Goal: Task Accomplishment & Management: Complete application form

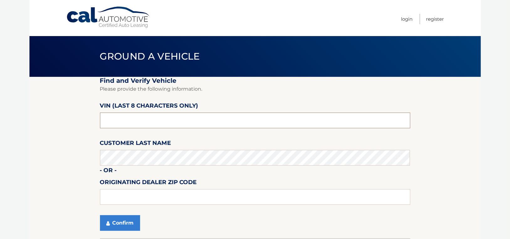
click at [142, 124] on input "text" at bounding box center [255, 120] width 310 height 16
type input "NM105387"
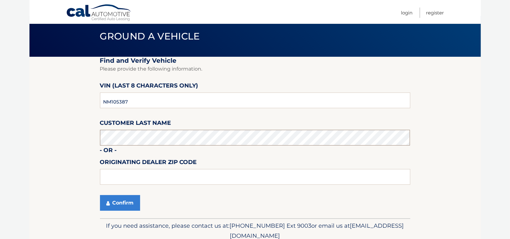
scroll to position [31, 0]
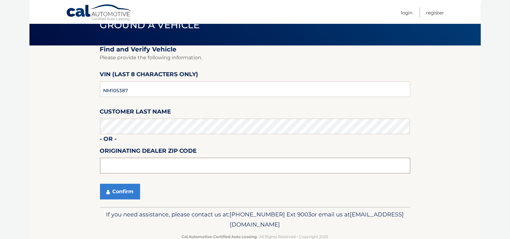
click at [161, 170] on input "text" at bounding box center [255, 166] width 310 height 16
type input "11563"
click at [125, 193] on button "Confirm" at bounding box center [120, 192] width 40 height 16
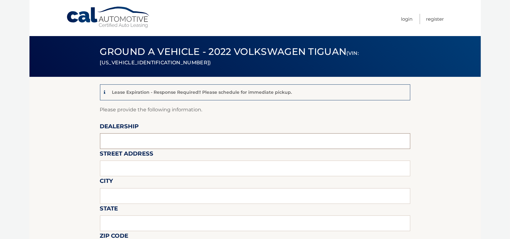
click at [130, 146] on input "text" at bounding box center [255, 141] width 310 height 16
type input "SUNRISE VOLKSWAGEN"
type input "931 SUNRISE HWY"
type input "LYNBROOK"
type input "NY"
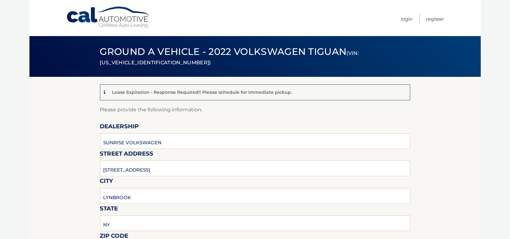
scroll to position [131, 0]
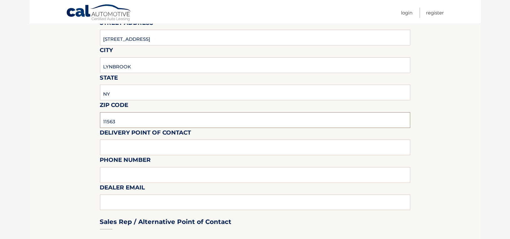
type input "11563"
type input "FAVIO PEREZ"
type input "516-596-5970"
type input "FGONZALEZ@SUNRISEVW.COM"
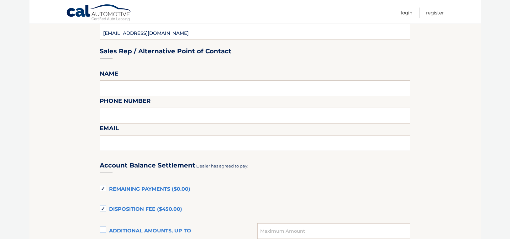
scroll to position [332, 0]
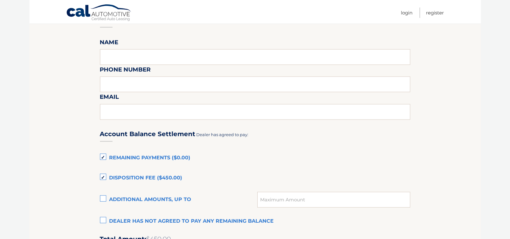
click at [102, 157] on label "Remaining Payments ($0.00)" at bounding box center [255, 158] width 310 height 13
click at [0, 0] on input "Remaining Payments ($0.00)" at bounding box center [0, 0] width 0 height 0
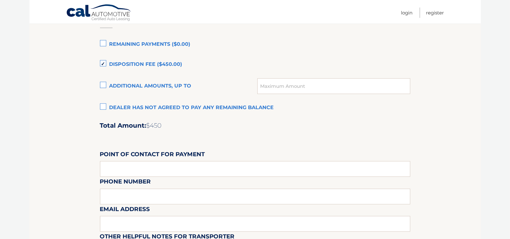
scroll to position [458, 0]
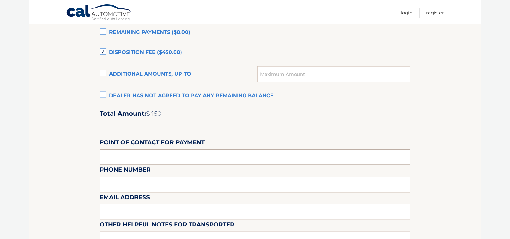
click at [113, 157] on input "text" at bounding box center [255, 157] width 310 height 16
type input "FRANK GONZALEZ"
type input "516-596-5970"
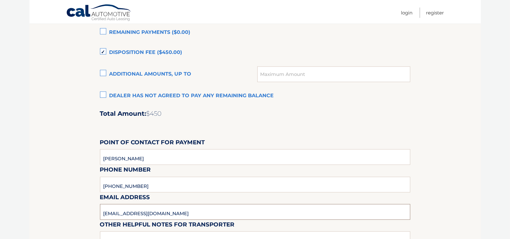
type input "FGONZALEZ@SUNRISEVW.COM"
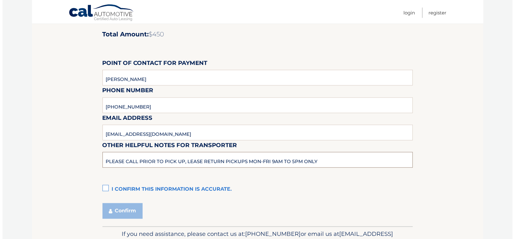
scroll to position [571, 0]
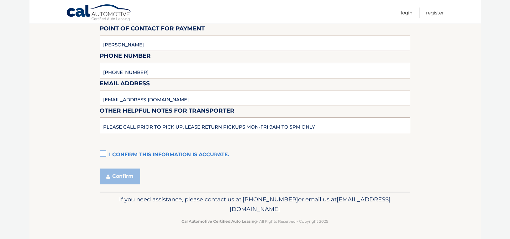
type input "PLEASE CALL PRIOR TO PICK UP, LEASE RETURN PICKUPS MON-FRI 9AM TO 5PM ONLY"
click at [101, 150] on label "I confirm this information is accurate." at bounding box center [255, 154] width 310 height 13
click at [0, 0] on input "I confirm this information is accurate." at bounding box center [0, 0] width 0 height 0
click at [122, 178] on button "Confirm" at bounding box center [120, 177] width 40 height 16
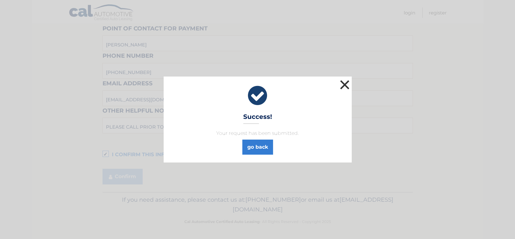
click at [344, 81] on button "×" at bounding box center [344, 84] width 13 height 13
